Goal: Task Accomplishment & Management: Manage account settings

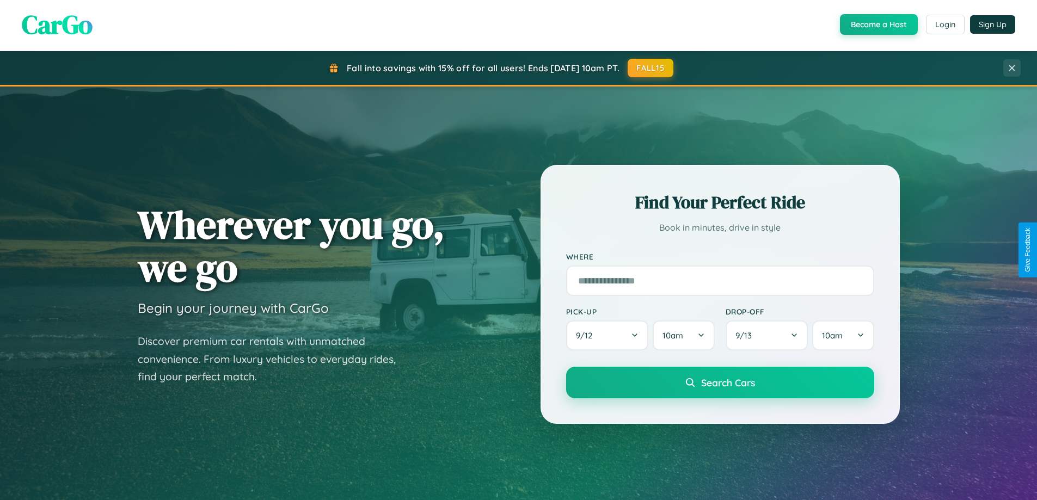
scroll to position [1276, 0]
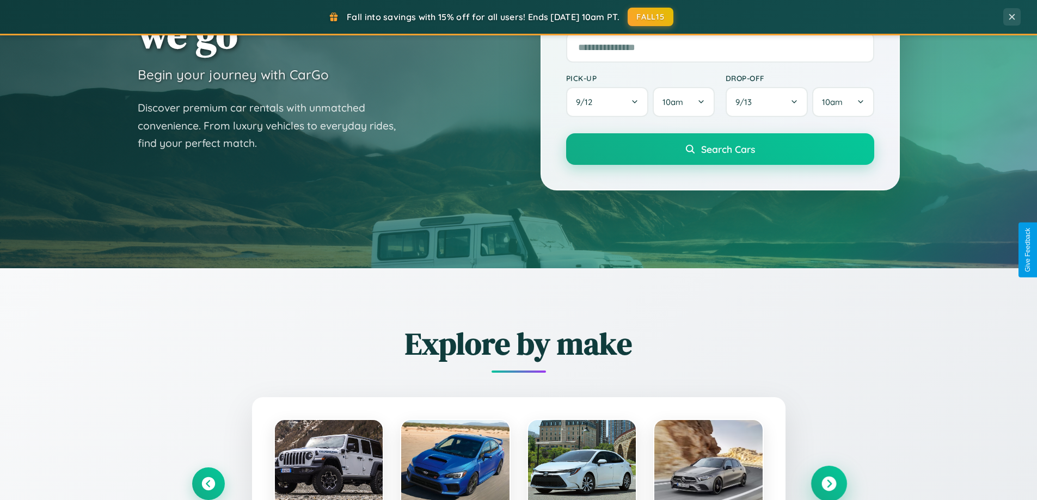
click at [829, 483] on icon at bounding box center [829, 484] width 15 height 15
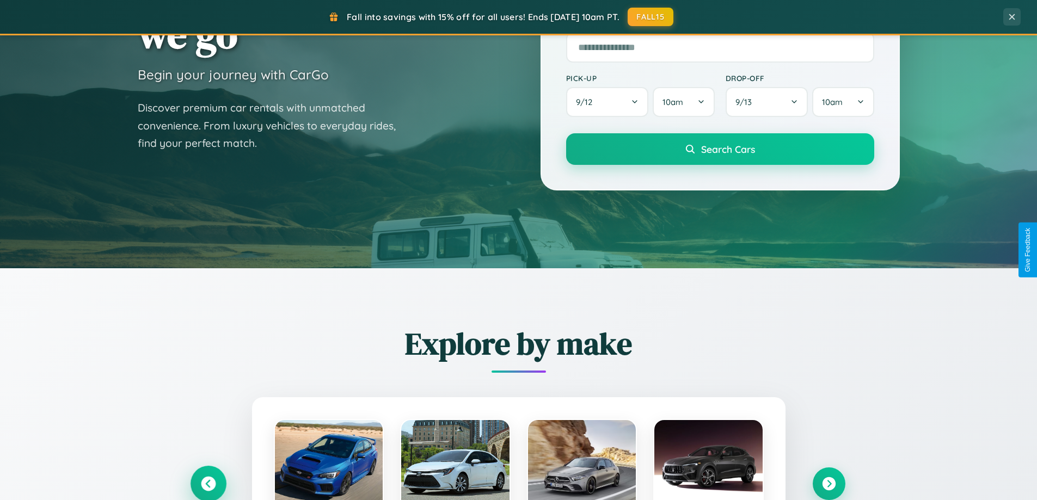
click at [208, 484] on icon at bounding box center [208, 484] width 15 height 15
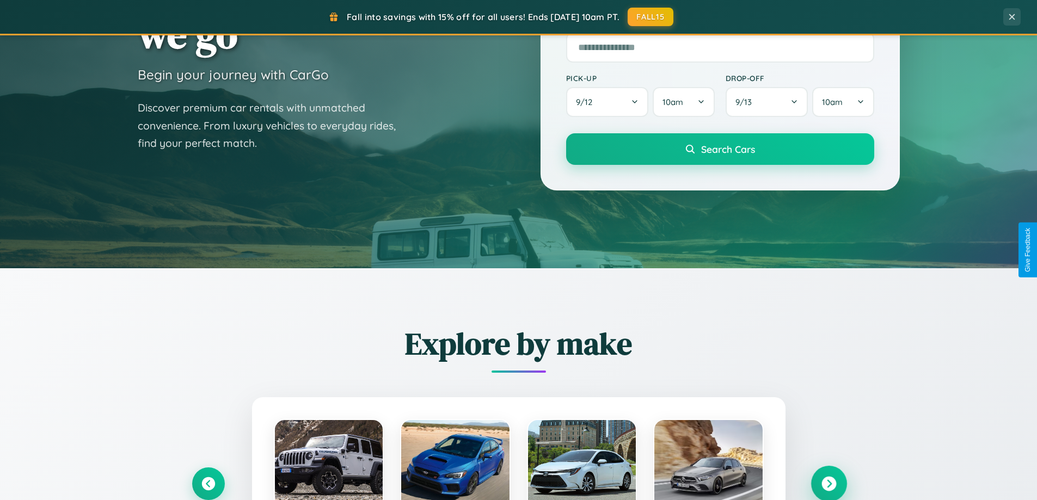
click at [829, 484] on icon at bounding box center [829, 484] width 15 height 15
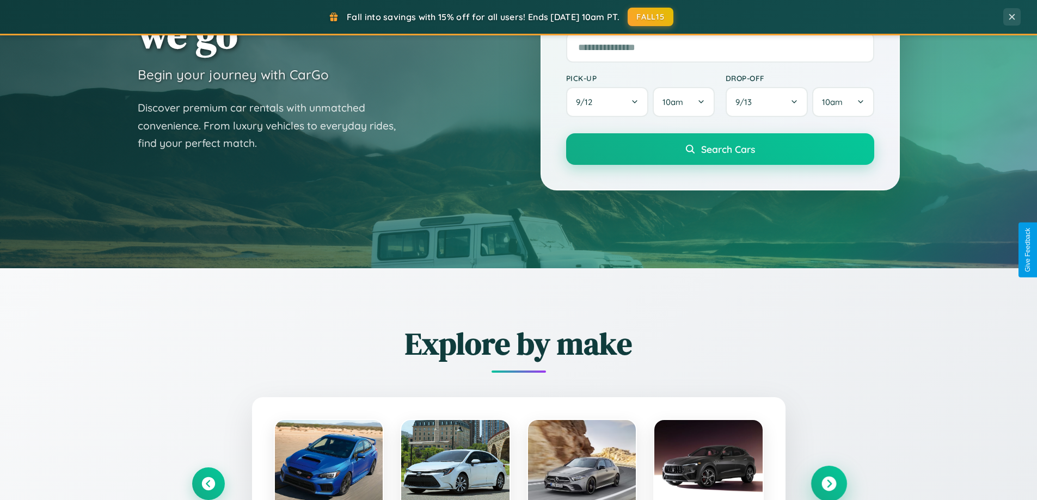
scroll to position [2095, 0]
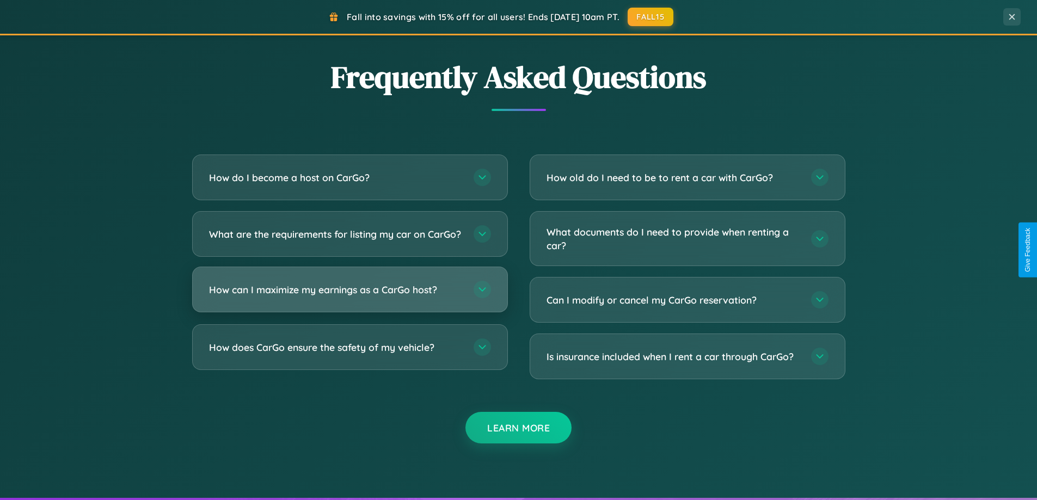
click at [350, 297] on h3 "How can I maximize my earnings as a CarGo host?" at bounding box center [336, 290] width 254 height 14
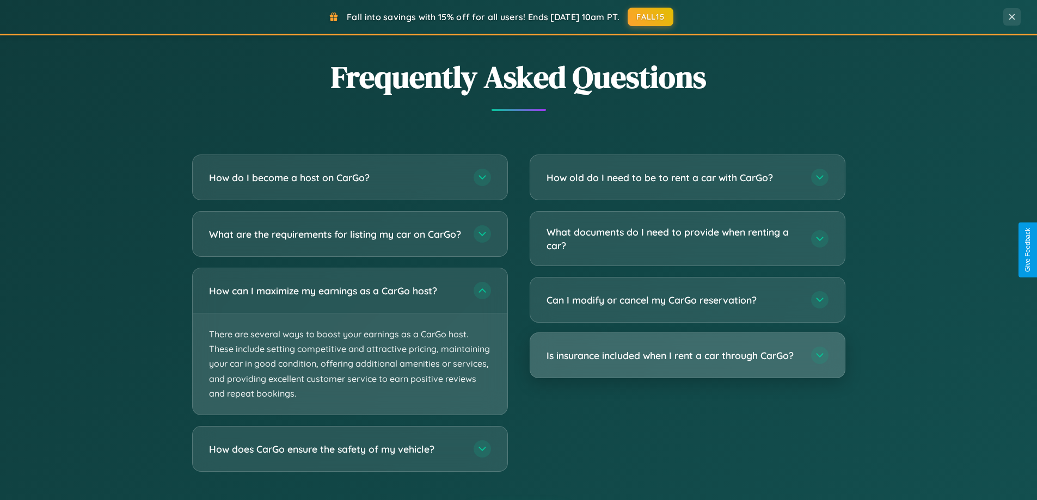
click at [687, 356] on h3 "Is insurance included when I rent a car through CarGo?" at bounding box center [674, 356] width 254 height 14
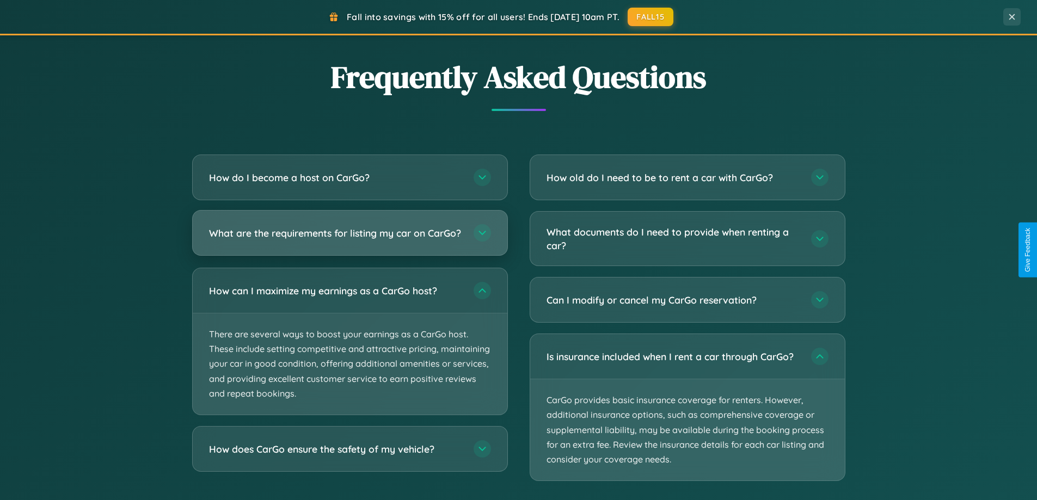
click at [350, 239] on h3 "What are the requirements for listing my car on CarGo?" at bounding box center [336, 234] width 254 height 14
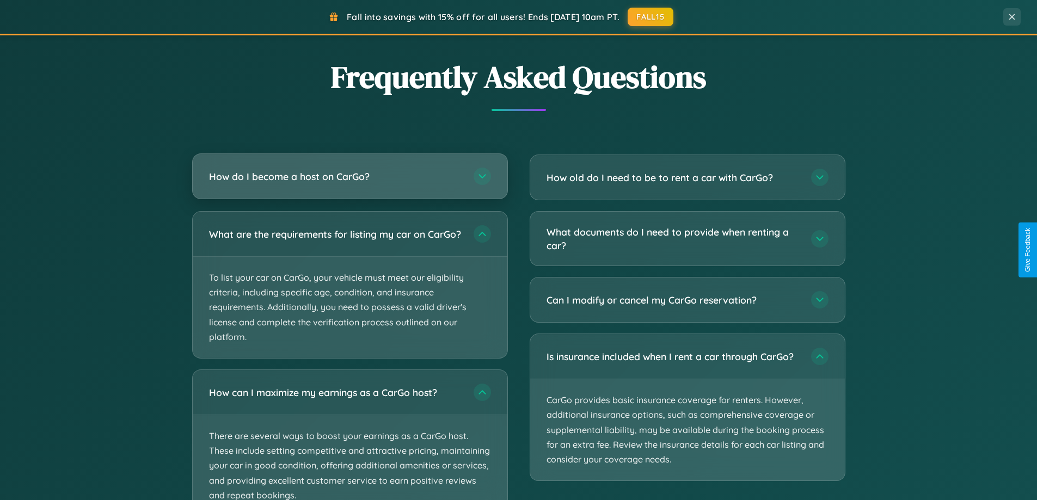
click at [350, 177] on h3 "How do I become a host on CarGo?" at bounding box center [336, 177] width 254 height 14
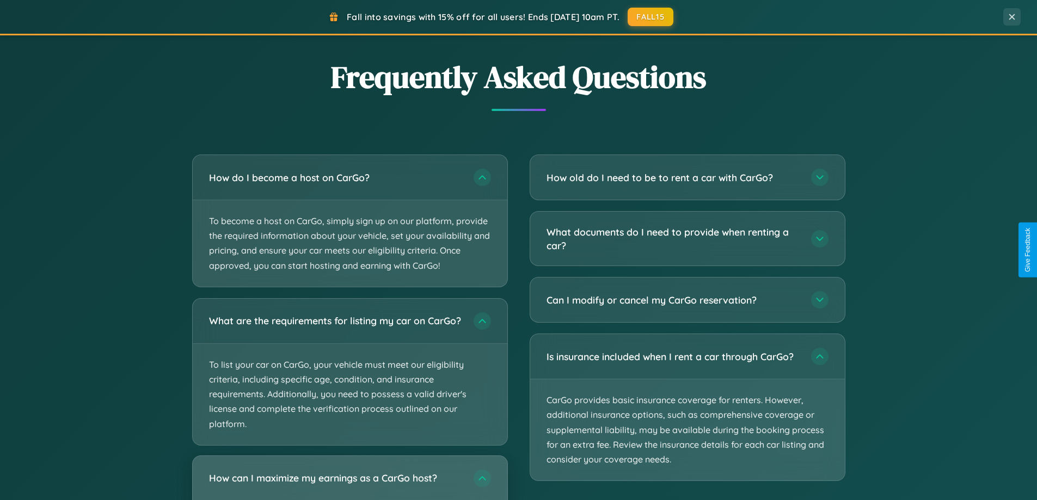
click at [350, 483] on h3 "How can I maximize my earnings as a CarGo host?" at bounding box center [336, 479] width 254 height 14
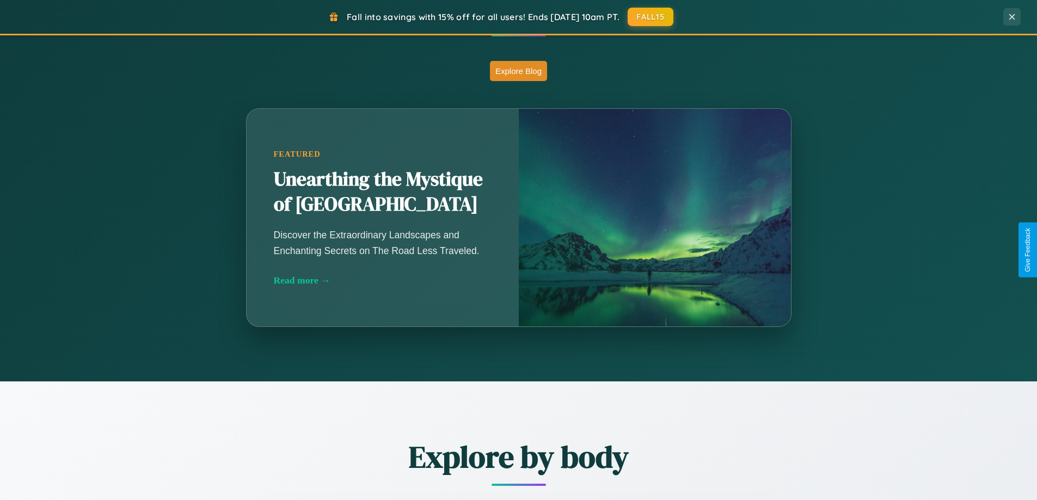
scroll to position [749, 0]
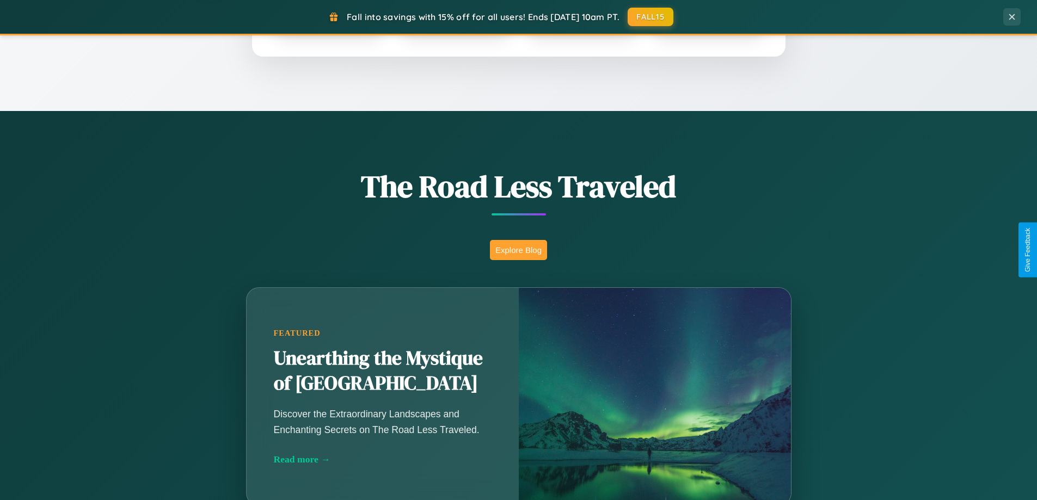
click at [518, 250] on button "Explore Blog" at bounding box center [518, 250] width 57 height 20
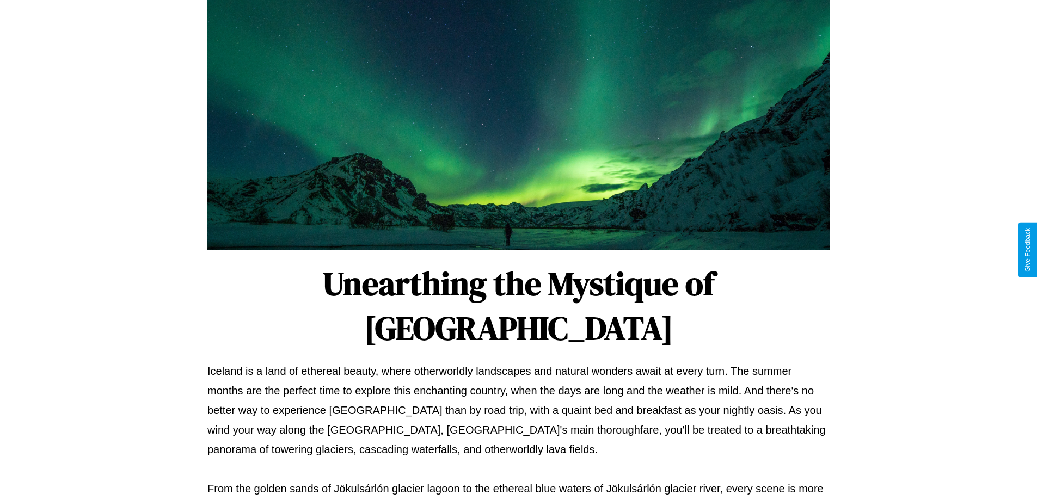
scroll to position [33, 0]
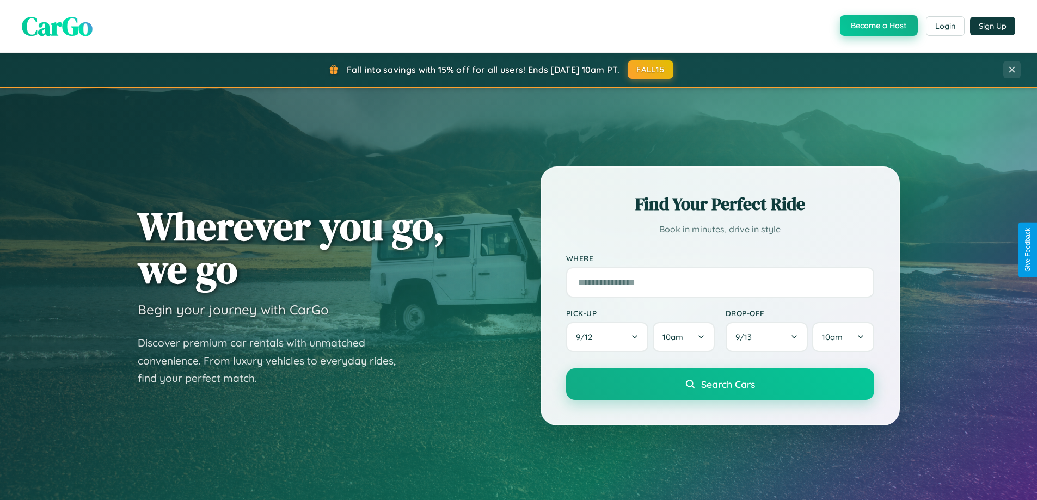
click at [878, 26] on button "Become a Host" at bounding box center [879, 25] width 78 height 21
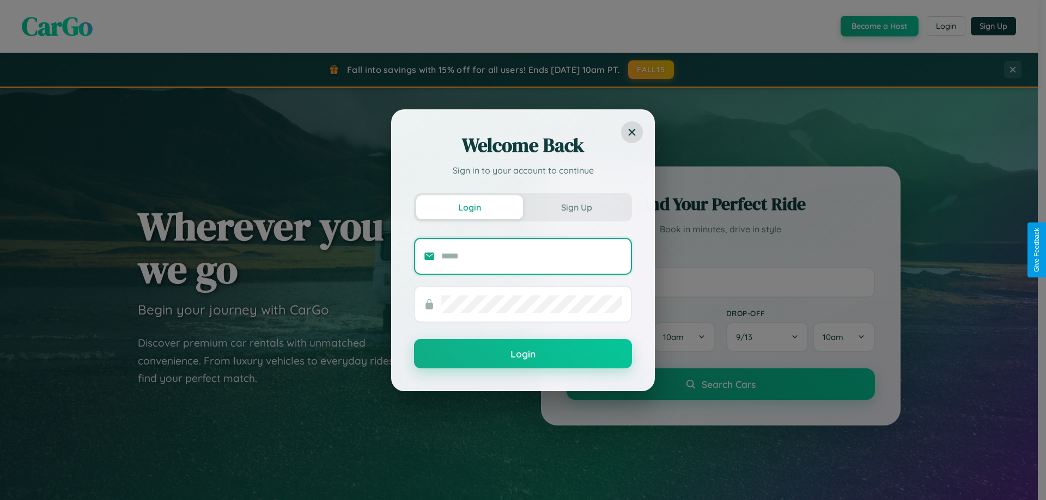
click at [531, 256] on input "text" at bounding box center [531, 256] width 181 height 17
type input "**********"
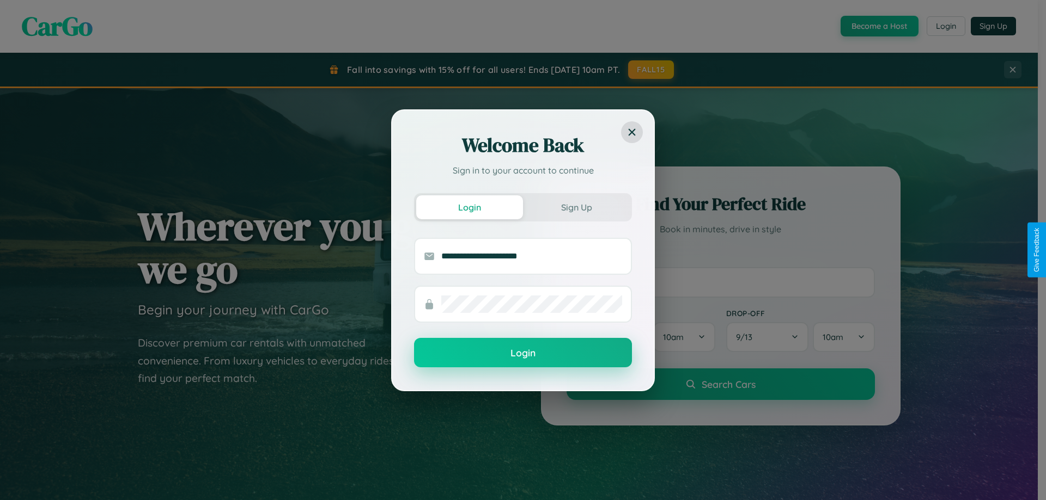
click at [523, 353] on button "Login" at bounding box center [523, 352] width 218 height 29
